Goal: Learn about a topic: Learn about a topic

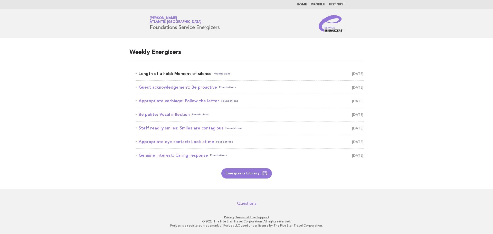
click at [175, 74] on link "Length of a hold: Moment of silence Foundations August 21" at bounding box center [249, 73] width 228 height 7
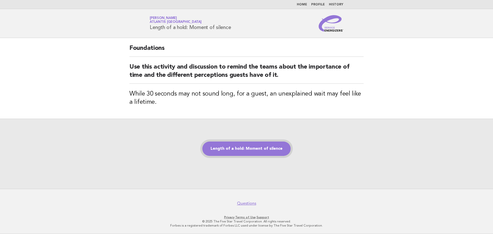
click at [244, 150] on link "Length of a hold: Moment of silence" at bounding box center [246, 148] width 88 height 14
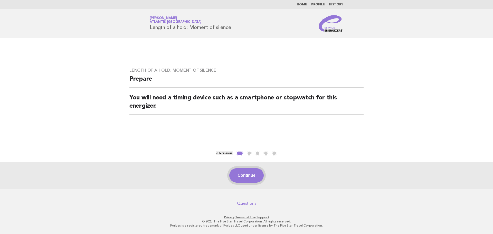
click at [240, 173] on button "Continue" at bounding box center [246, 175] width 34 height 14
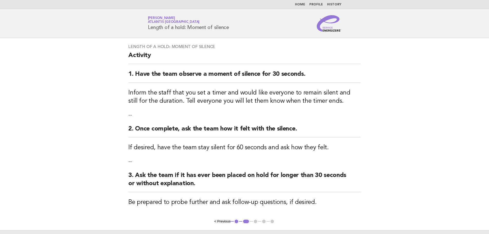
click at [215, 220] on button "< Previous" at bounding box center [222, 221] width 16 height 4
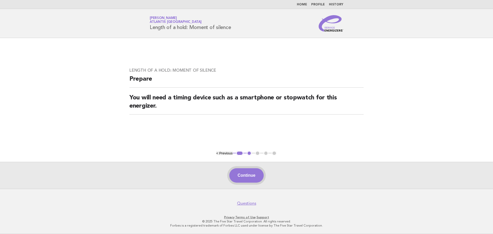
click at [256, 175] on button "Continue" at bounding box center [246, 175] width 34 height 14
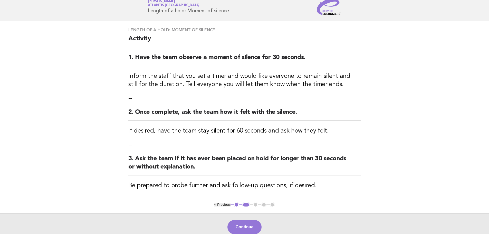
scroll to position [26, 0]
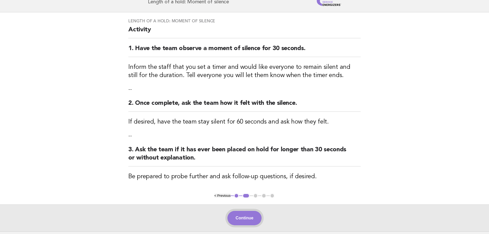
click at [250, 217] on button "Continue" at bounding box center [244, 218] width 34 height 14
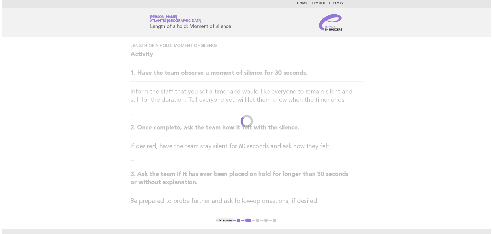
scroll to position [0, 0]
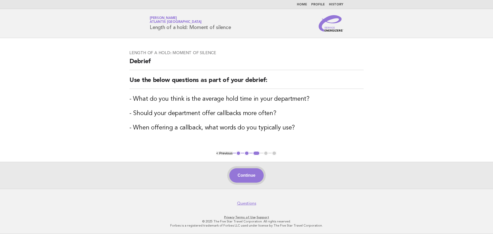
click at [248, 176] on button "Continue" at bounding box center [246, 175] width 34 height 14
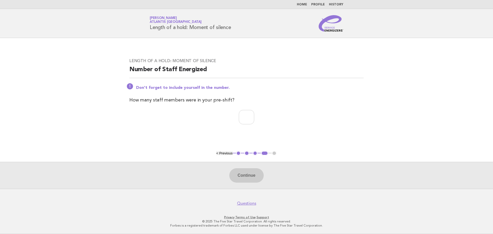
click at [240, 176] on div "Continue" at bounding box center [246, 175] width 493 height 27
click at [249, 176] on div "Continue" at bounding box center [246, 175] width 493 height 27
click at [175, 140] on main "Length of a hold: Moment of silence Number of Staff Energized Don't forget to i…" at bounding box center [246, 113] width 493 height 151
click at [247, 176] on div "Continue" at bounding box center [246, 175] width 493 height 27
click at [222, 154] on button "< Previous" at bounding box center [224, 153] width 16 height 4
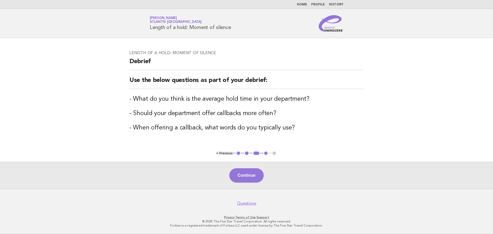
click at [222, 153] on button "< Previous" at bounding box center [224, 153] width 16 height 4
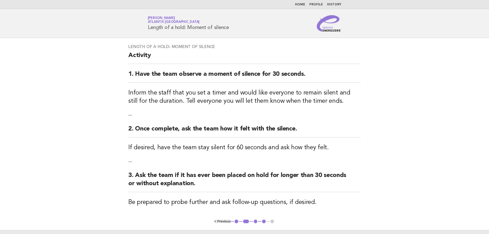
click at [222, 153] on div "Length of a hold: Moment of silence Activity 1. Have the team observe a moment …" at bounding box center [244, 128] width 245 height 181
click at [222, 221] on button "< Previous" at bounding box center [222, 221] width 16 height 4
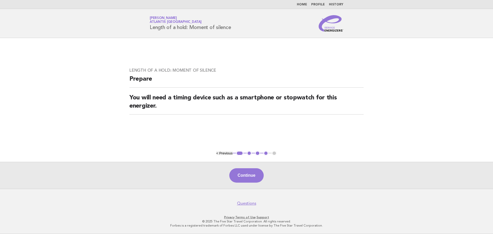
click at [225, 153] on button "< Previous" at bounding box center [224, 153] width 16 height 4
click at [217, 153] on button "< Previous" at bounding box center [224, 153] width 16 height 4
click at [219, 152] on button "< Previous" at bounding box center [224, 153] width 16 height 4
click at [216, 152] on button "< Previous" at bounding box center [224, 153] width 16 height 4
click at [265, 153] on button "4" at bounding box center [265, 153] width 5 height 5
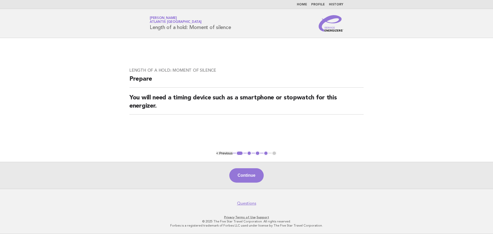
click at [217, 153] on button "< Previous" at bounding box center [224, 153] width 16 height 4
click at [226, 153] on button "< Previous" at bounding box center [224, 153] width 16 height 4
click at [218, 152] on button "< Previous" at bounding box center [224, 153] width 16 height 4
click at [224, 153] on button "< Previous" at bounding box center [224, 153] width 16 height 4
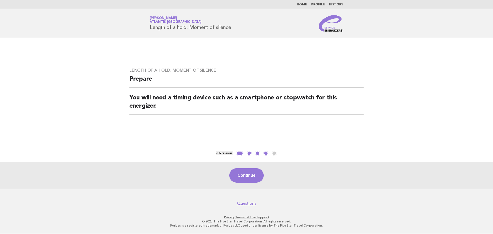
click at [224, 153] on button "< Previous" at bounding box center [224, 153] width 16 height 4
click at [238, 153] on button "1" at bounding box center [239, 153] width 7 height 5
click at [241, 153] on button "1" at bounding box center [239, 153] width 7 height 5
